Goal: Information Seeking & Learning: Learn about a topic

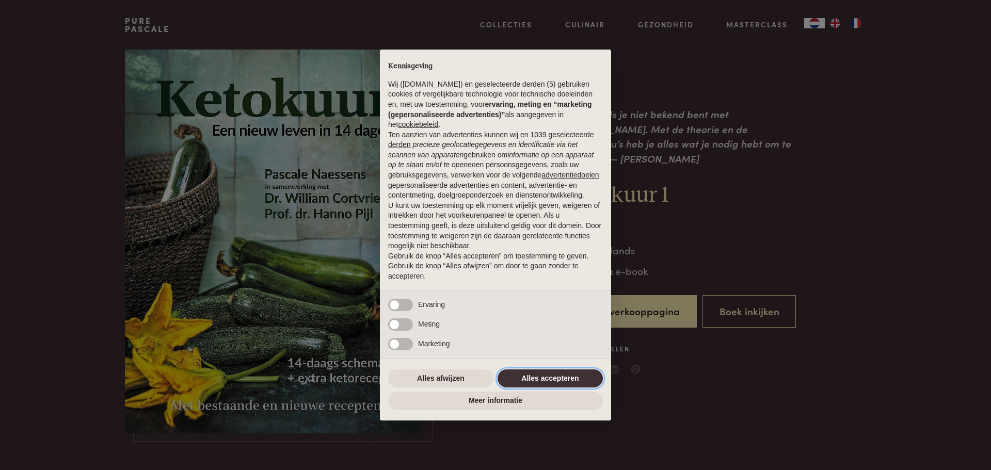
click at [538, 374] on button "Alles accepteren" at bounding box center [549, 379] width 105 height 19
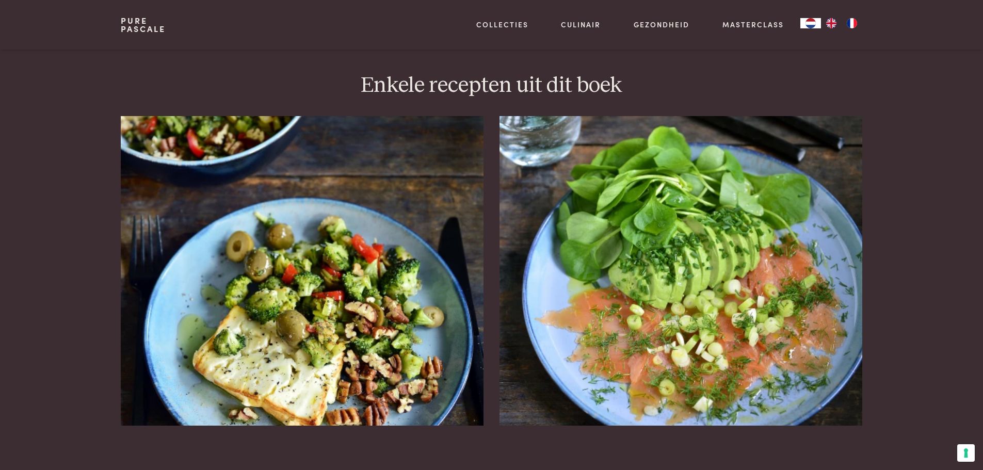
scroll to position [1196, 0]
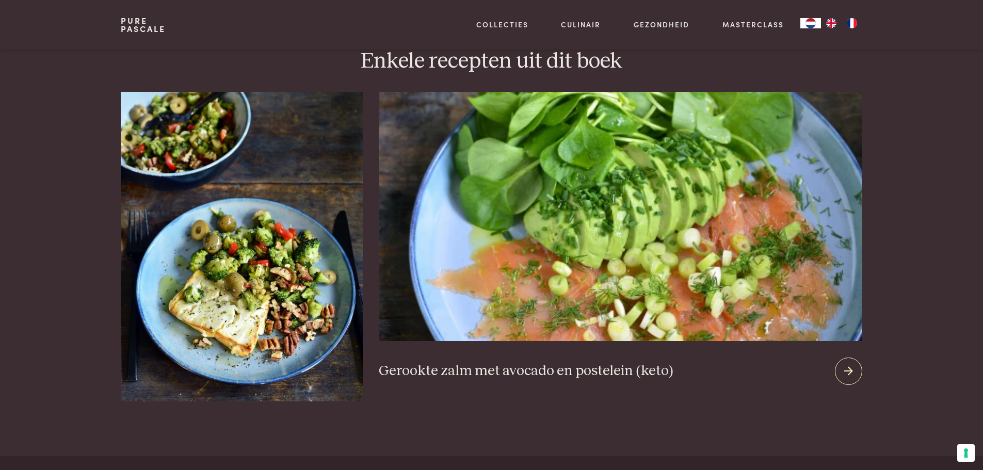
click at [843, 358] on div at bounding box center [848, 371] width 27 height 27
click at [845, 364] on icon at bounding box center [848, 371] width 9 height 15
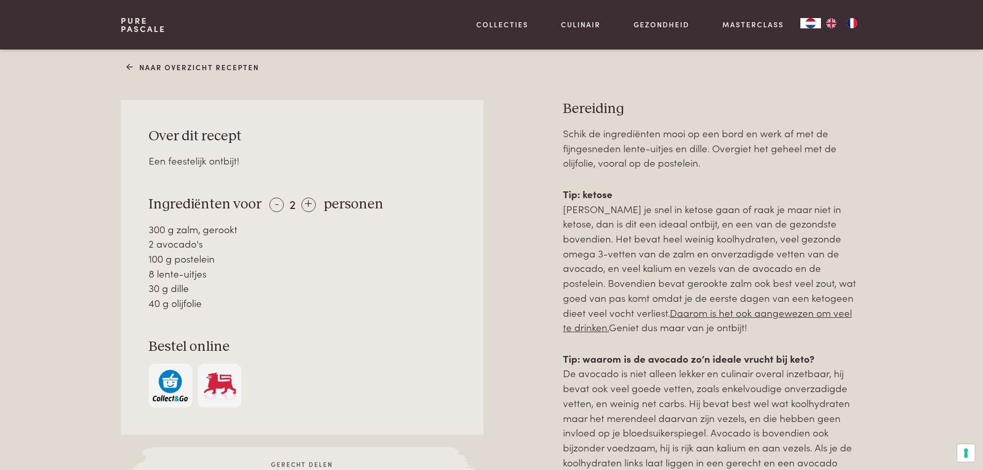
scroll to position [441, 0]
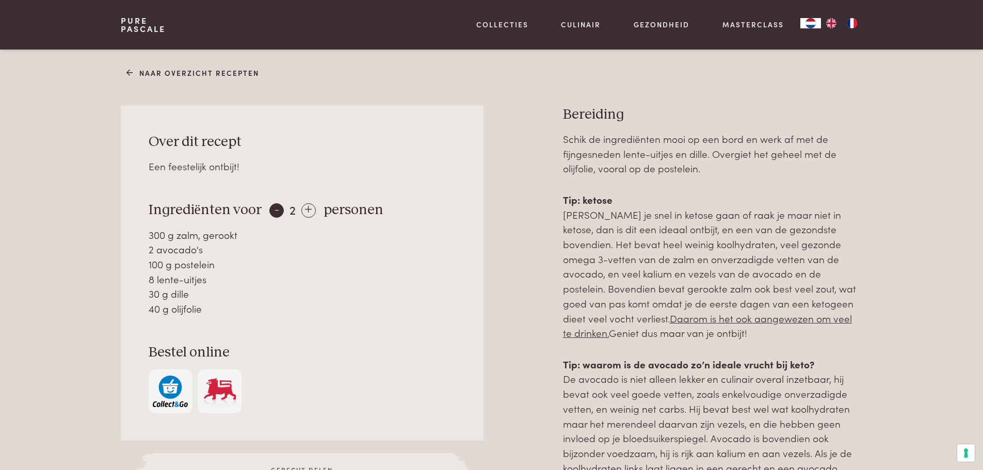
click at [275, 212] on div "-" at bounding box center [276, 210] width 14 height 14
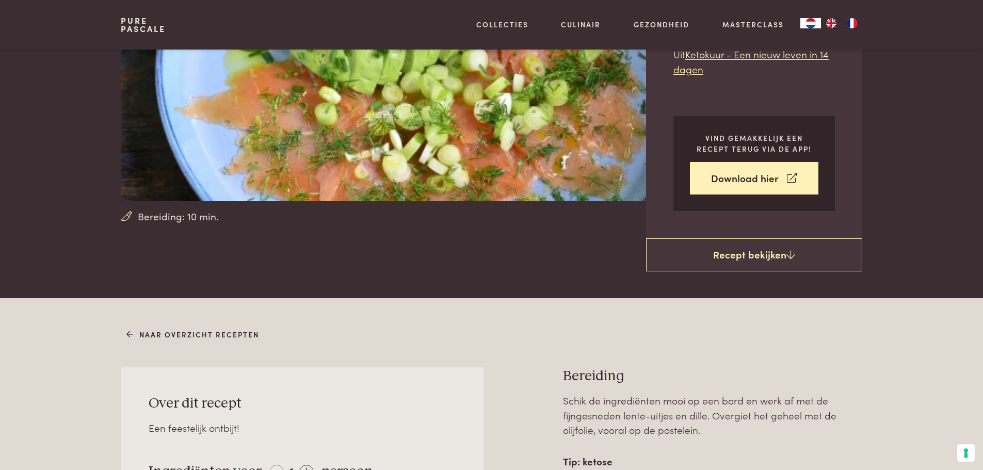
scroll to position [0, 0]
